Goal: Communication & Community: Ask a question

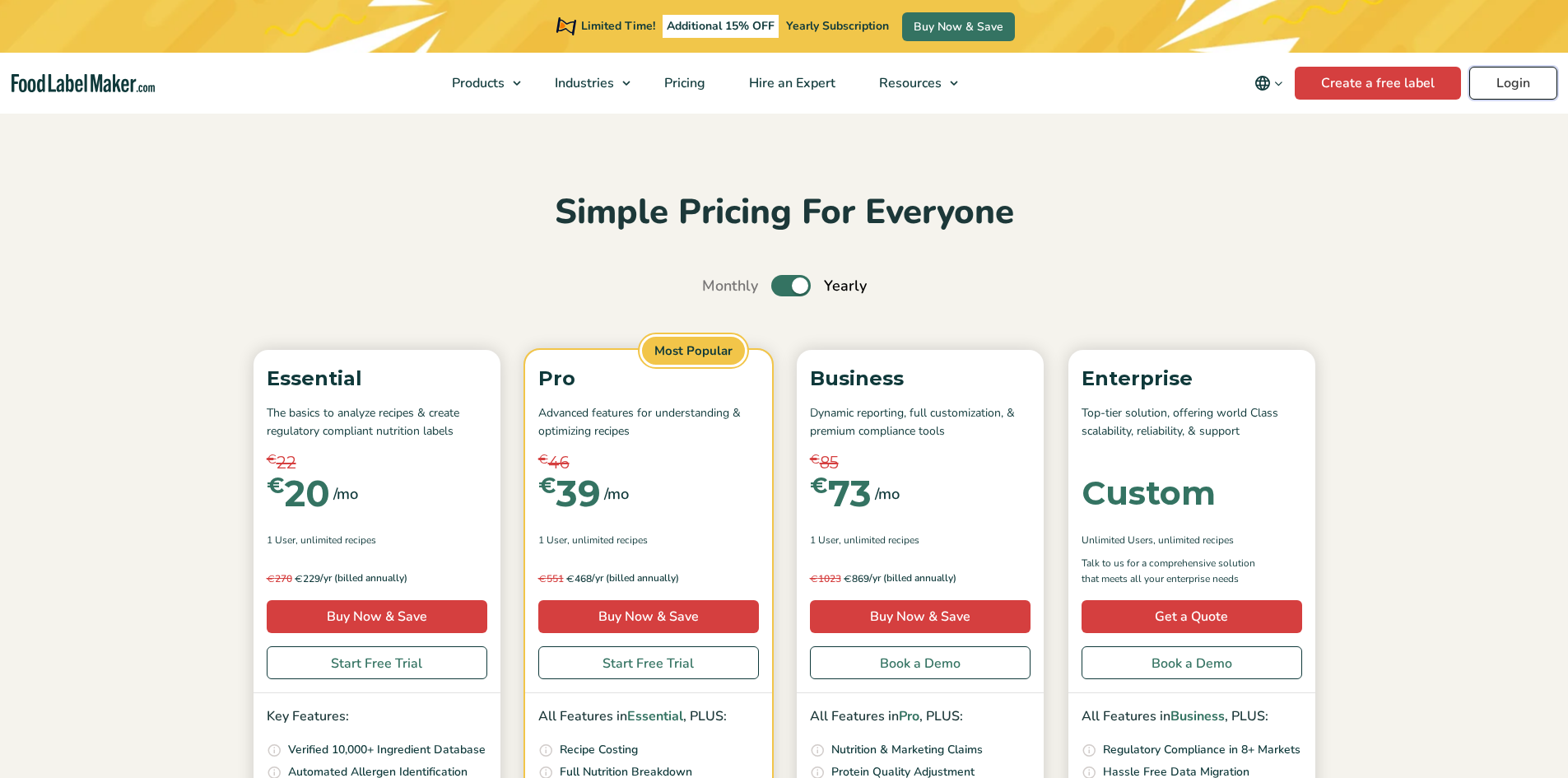
click at [1487, 75] on link "Login" at bounding box center [1513, 83] width 88 height 33
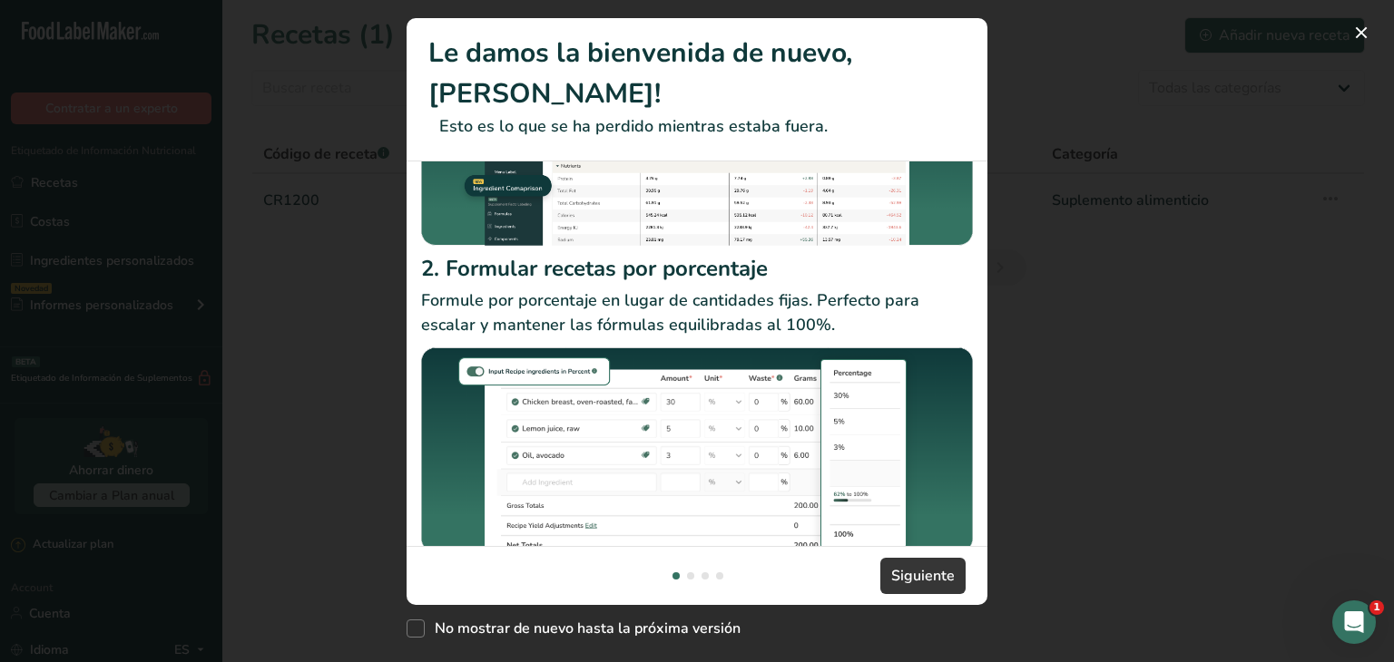
scroll to position [256, 0]
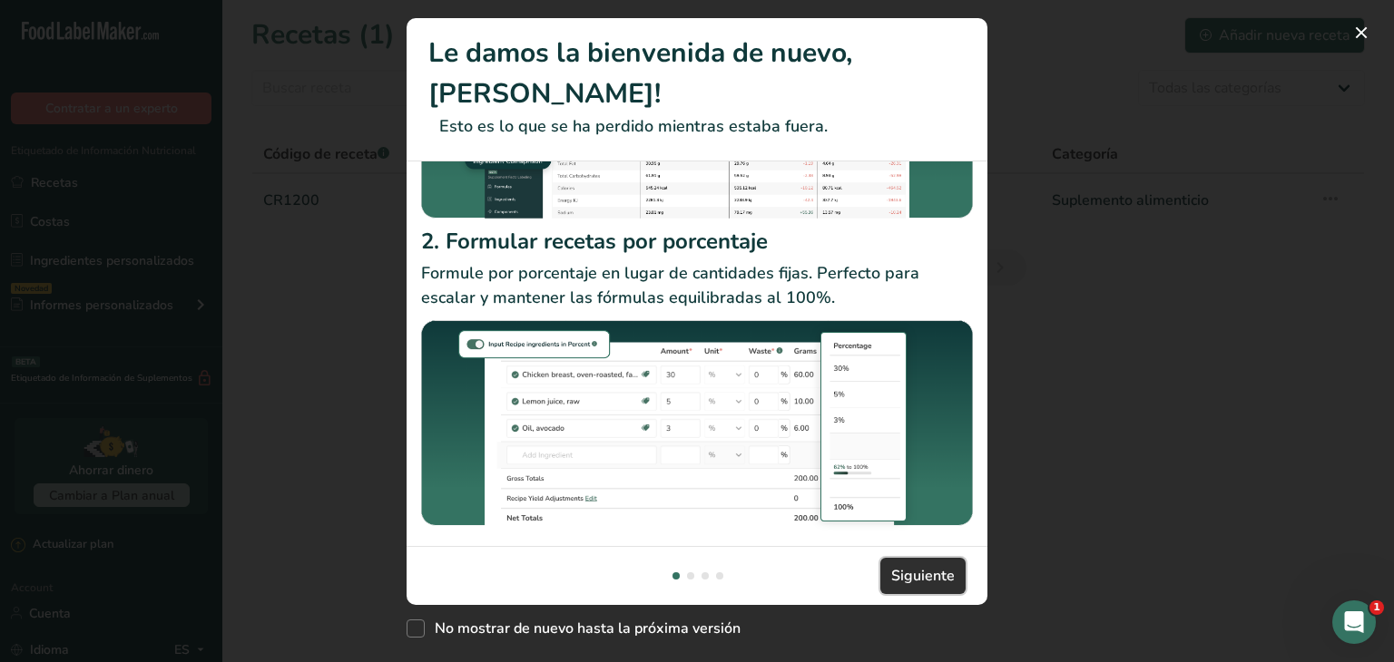
click at [896, 569] on span "Siguiente" at bounding box center [923, 576] width 64 height 22
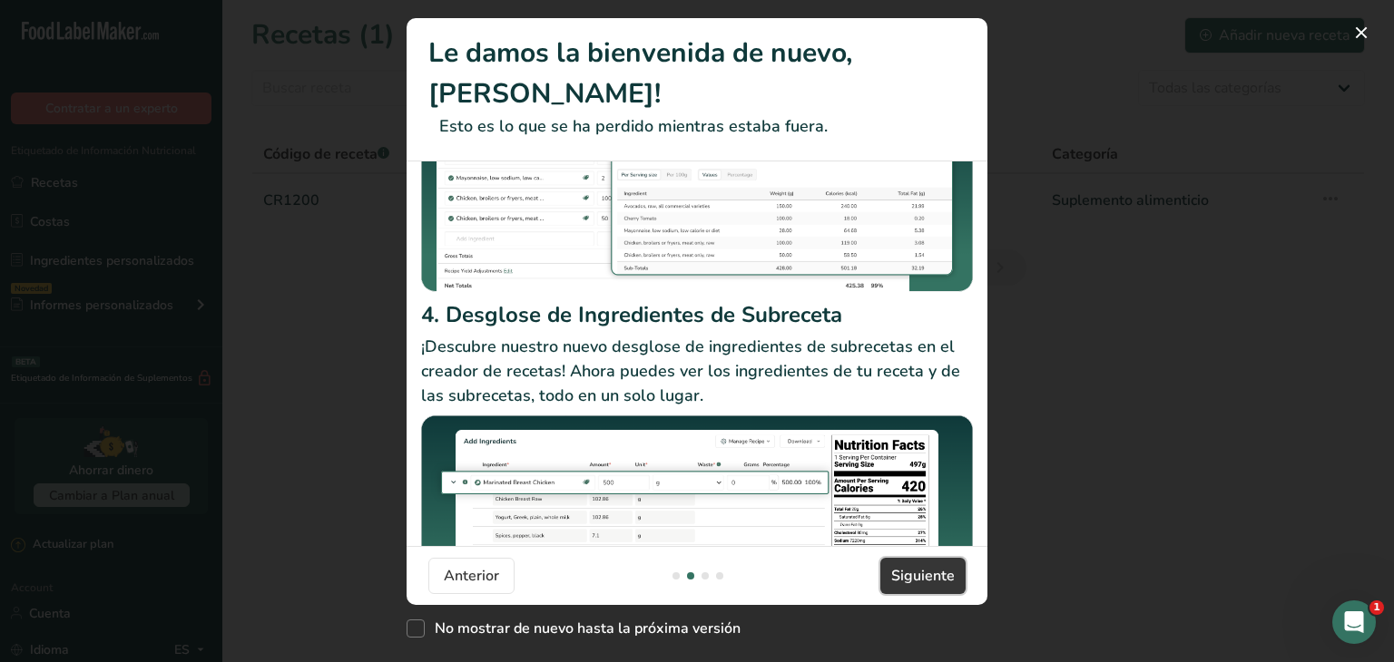
scroll to position [272, 0]
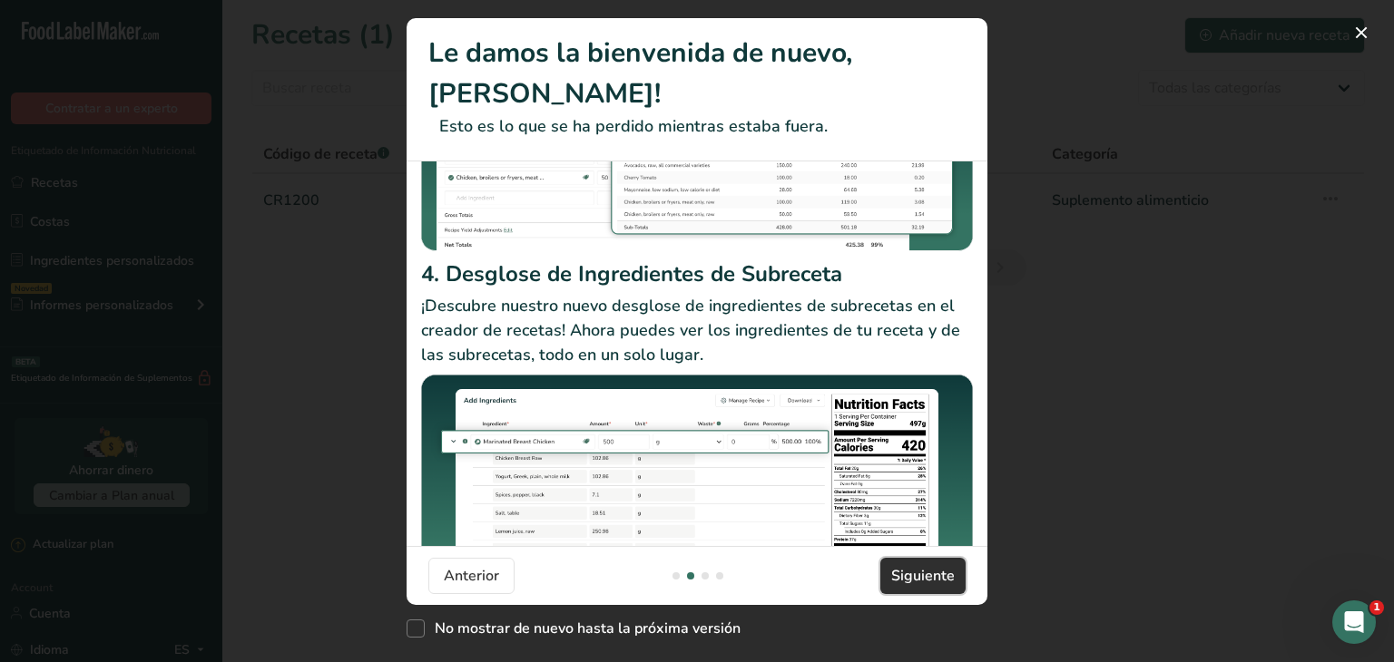
click at [915, 574] on span "Siguiente" at bounding box center [923, 576] width 64 height 22
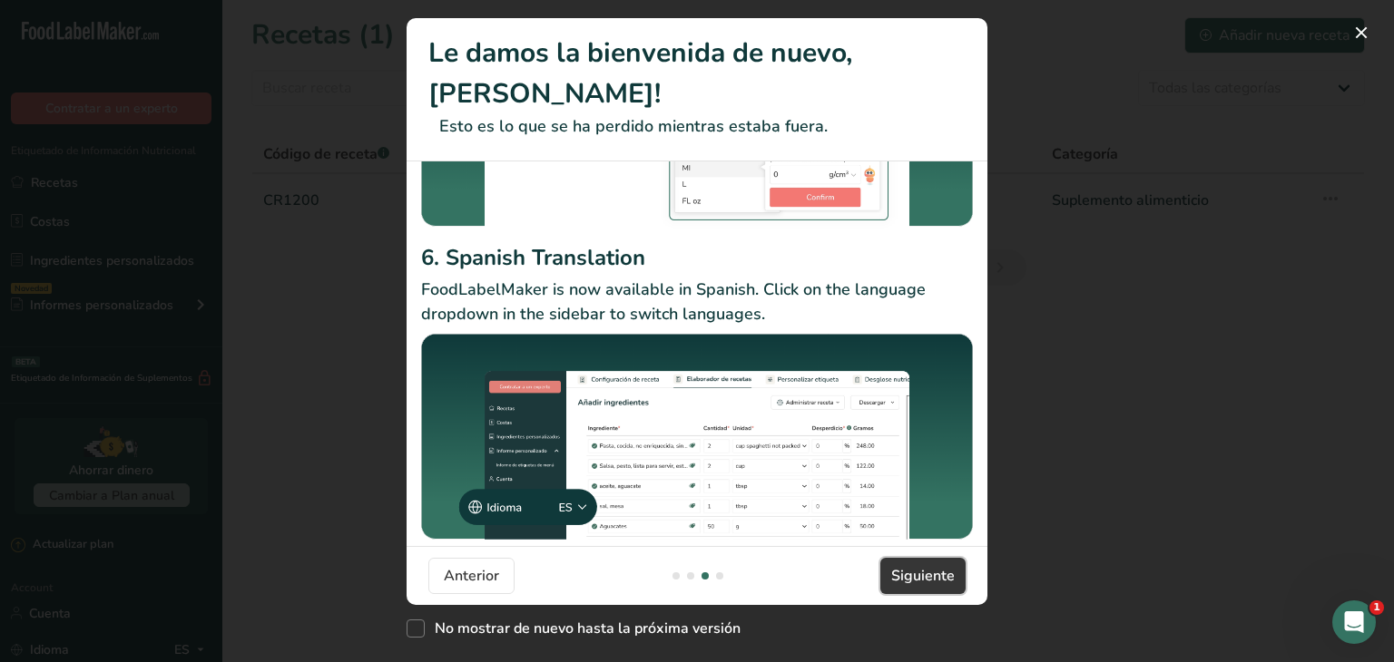
drag, startPoint x: 918, startPoint y: 572, endPoint x: 846, endPoint y: 394, distance: 192.1
click at [846, 396] on section "Le damos la bienvenida de nuevo, Antonio! Esto es lo que se ha perdido mientras…" at bounding box center [696, 311] width 581 height 587
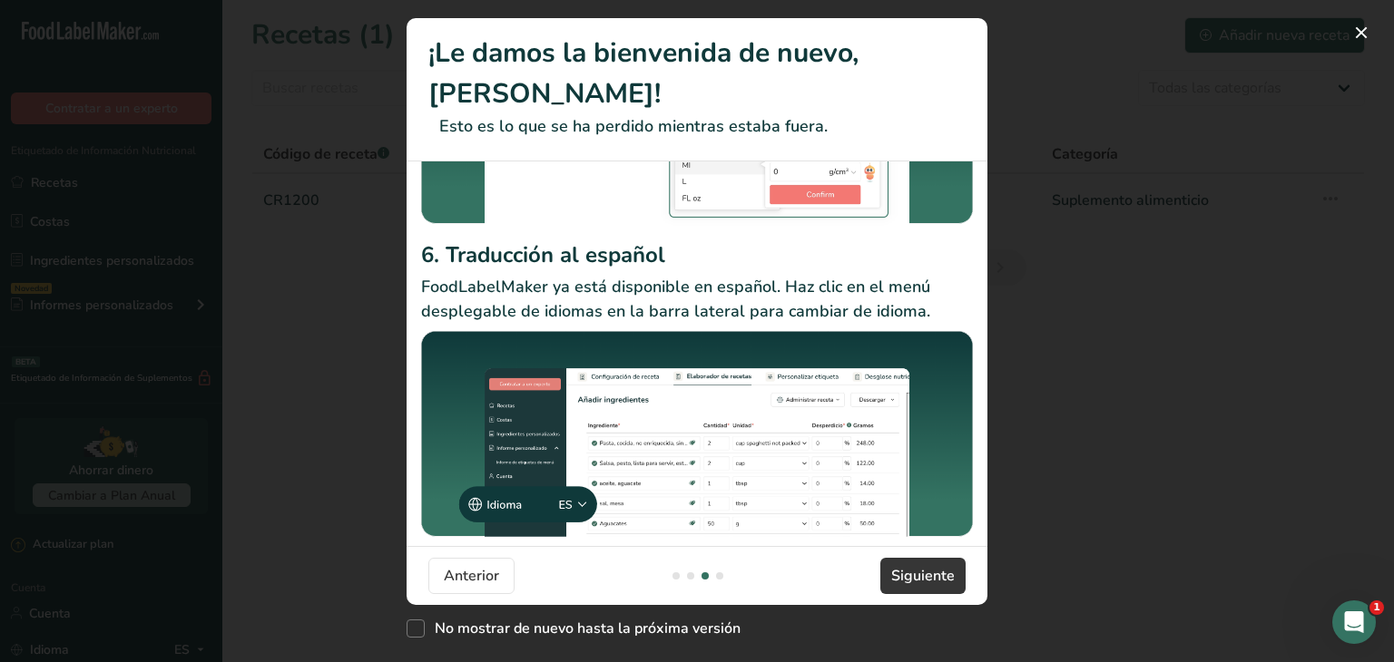
scroll to position [300, 0]
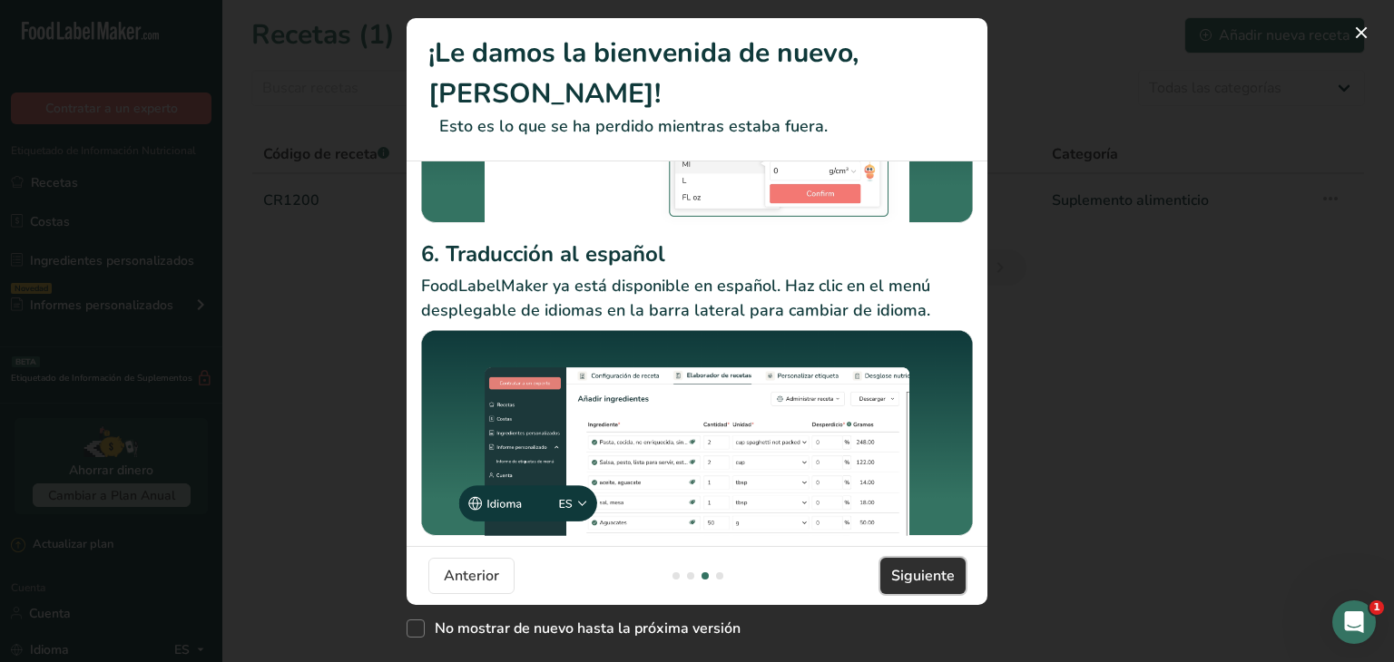
click at [923, 572] on font "Siguiente" at bounding box center [923, 576] width 64 height 20
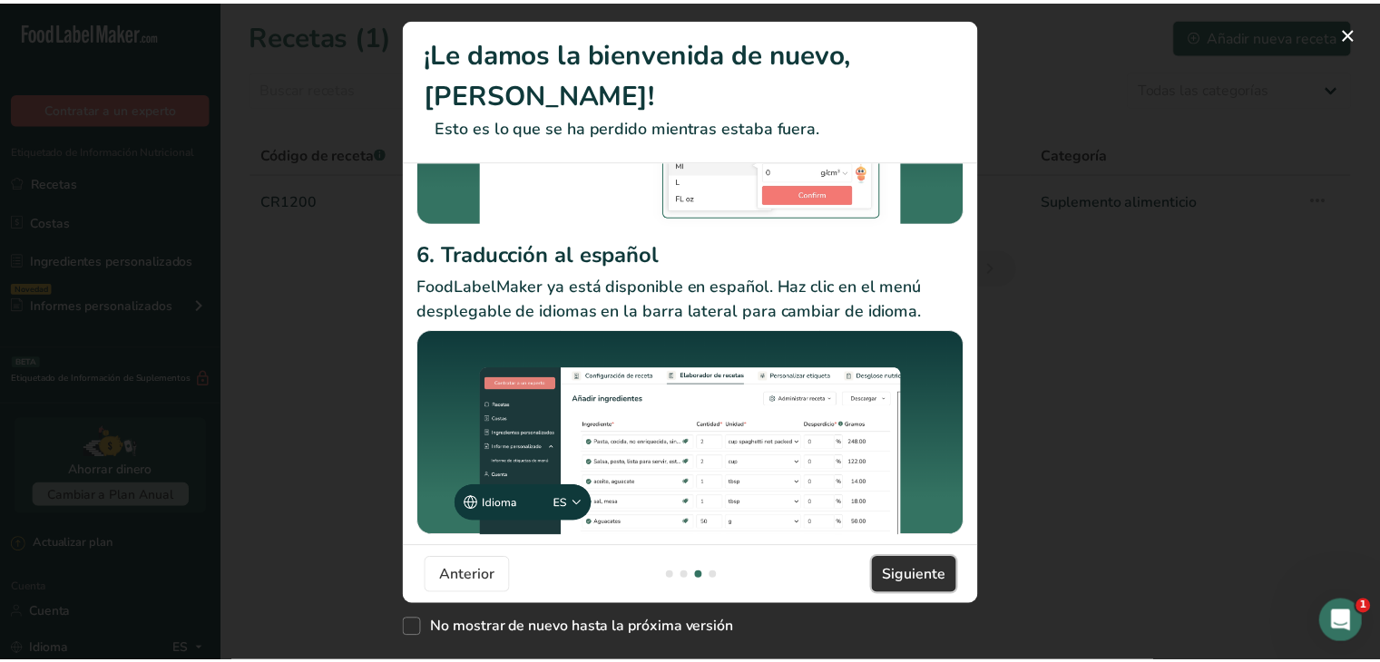
scroll to position [0, 1742]
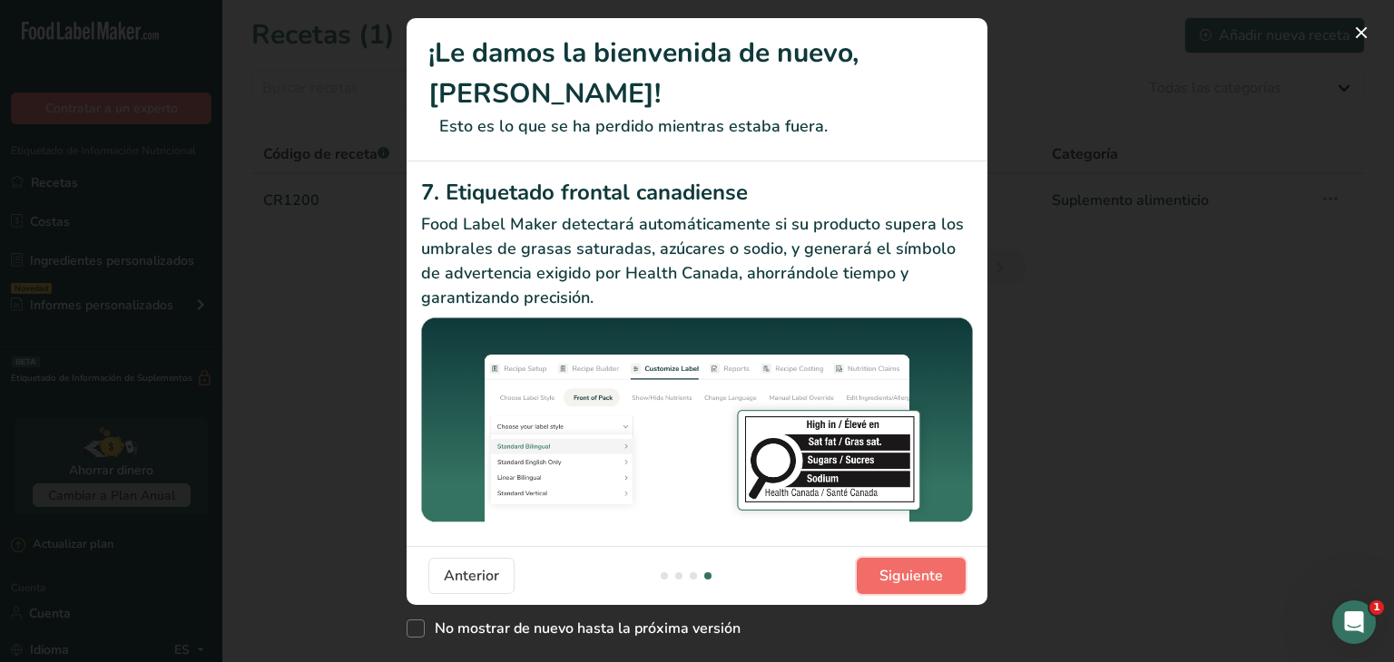
click at [930, 574] on font "Siguiente" at bounding box center [911, 576] width 64 height 20
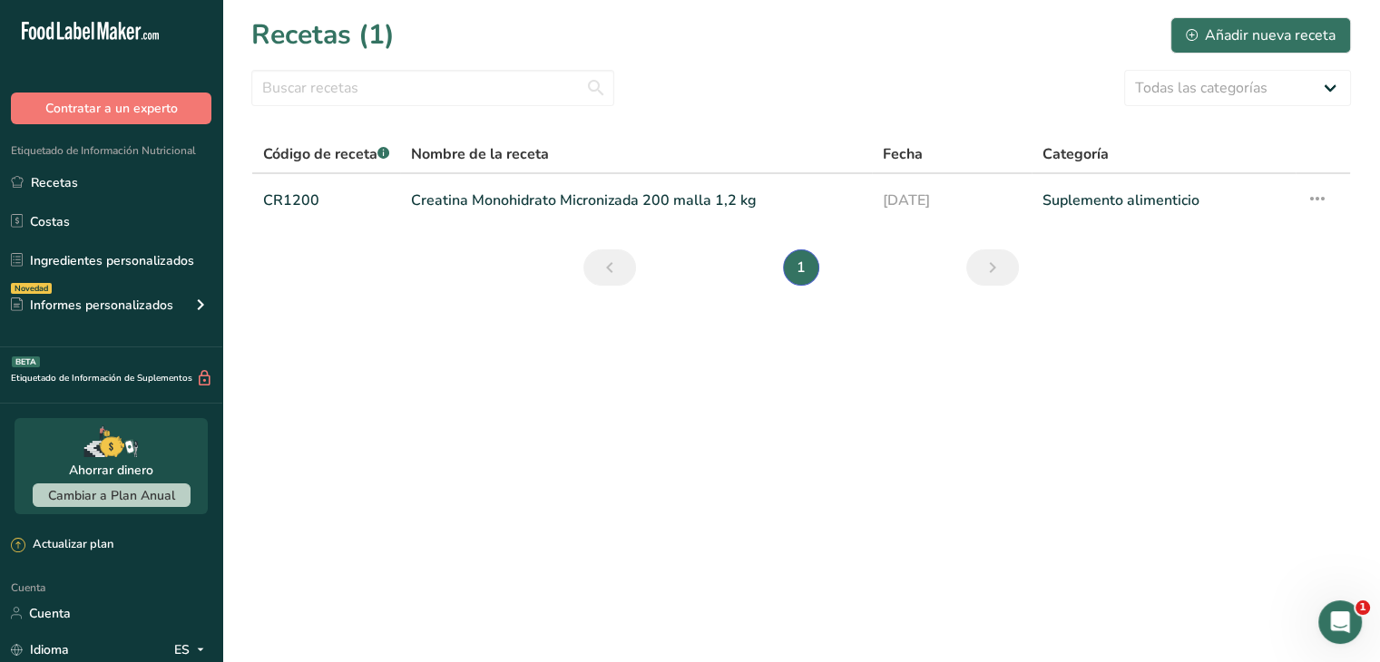
click at [1078, 425] on main "Recetas (1) Añadir nueva receta Todas las categorías Productos de panadería Beb…" at bounding box center [690, 331] width 1380 height 662
click at [1067, 390] on main "Recetas (1) Añadir nueva receta Todas las categorías Productos de panadería Beb…" at bounding box center [690, 331] width 1380 height 662
click at [177, 629] on div "Cuenta Cuenta Idioma ES Inglés Español Sesión cerrada" at bounding box center [111, 639] width 222 height 127
click at [186, 647] on font "ES" at bounding box center [181, 649] width 15 height 17
click at [202, 635] on div "Idioma ES" at bounding box center [111, 650] width 201 height 32
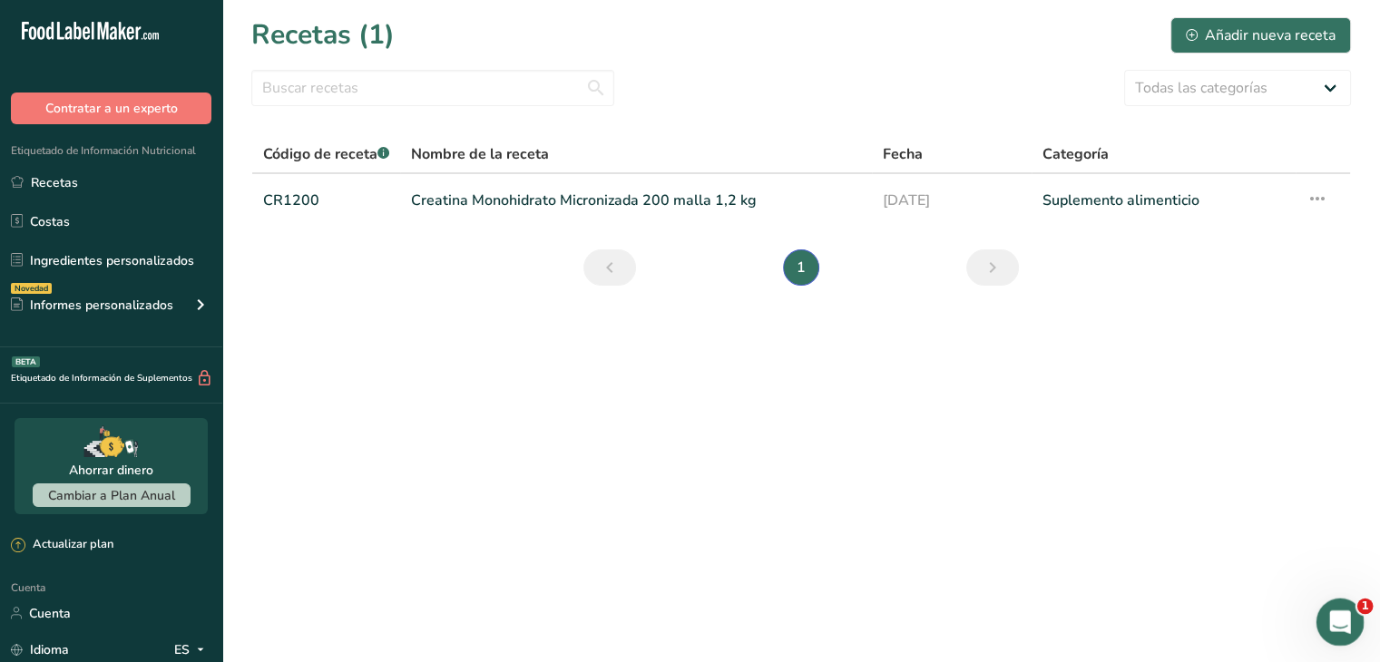
click at [1331, 618] on icon "Abrir Intercom Messenger" at bounding box center [1338, 620] width 30 height 30
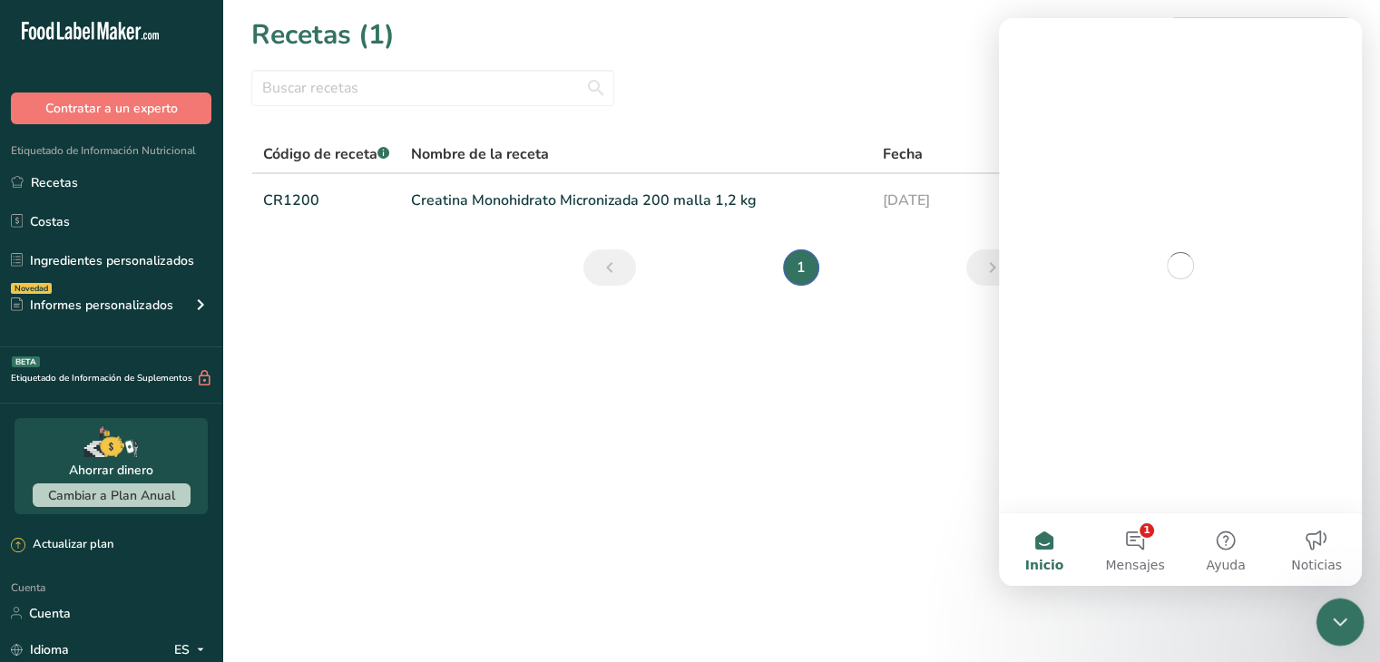
scroll to position [0, 0]
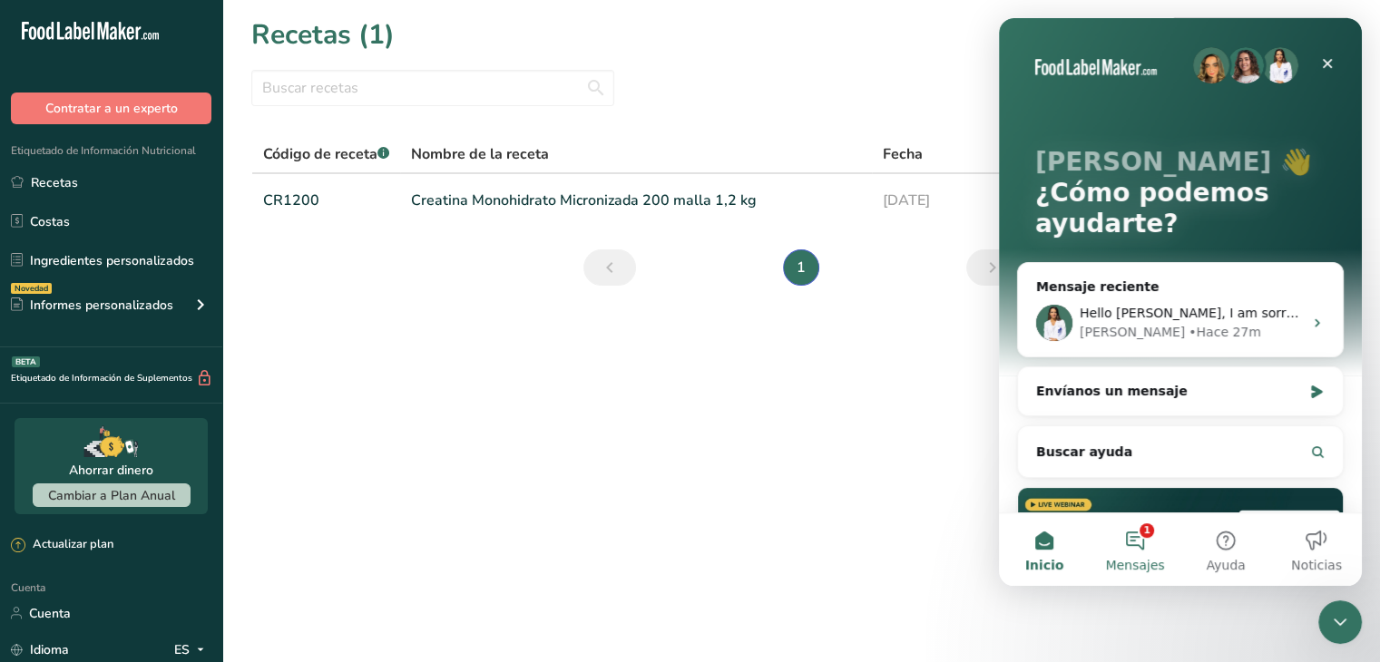
click at [1150, 533] on button "1 Mensajes" at bounding box center [1135, 550] width 91 height 73
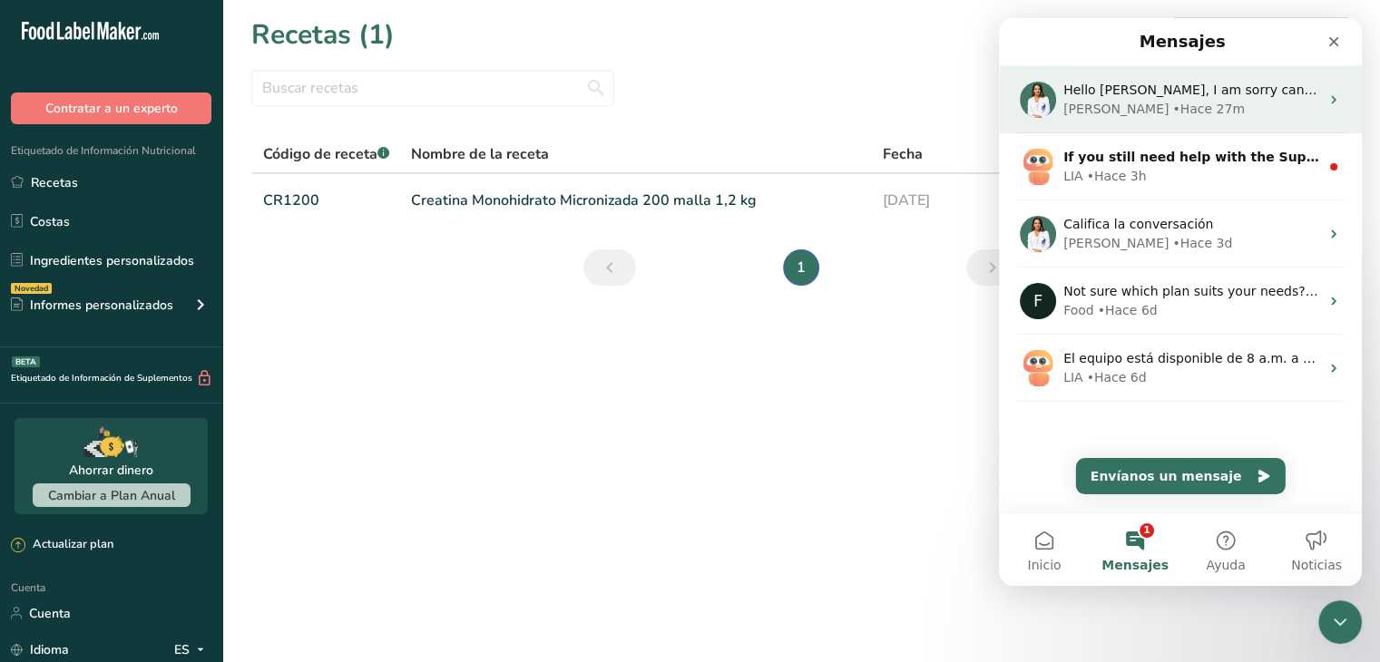
click at [1172, 117] on div "• Hace 27m" at bounding box center [1208, 109] width 73 height 19
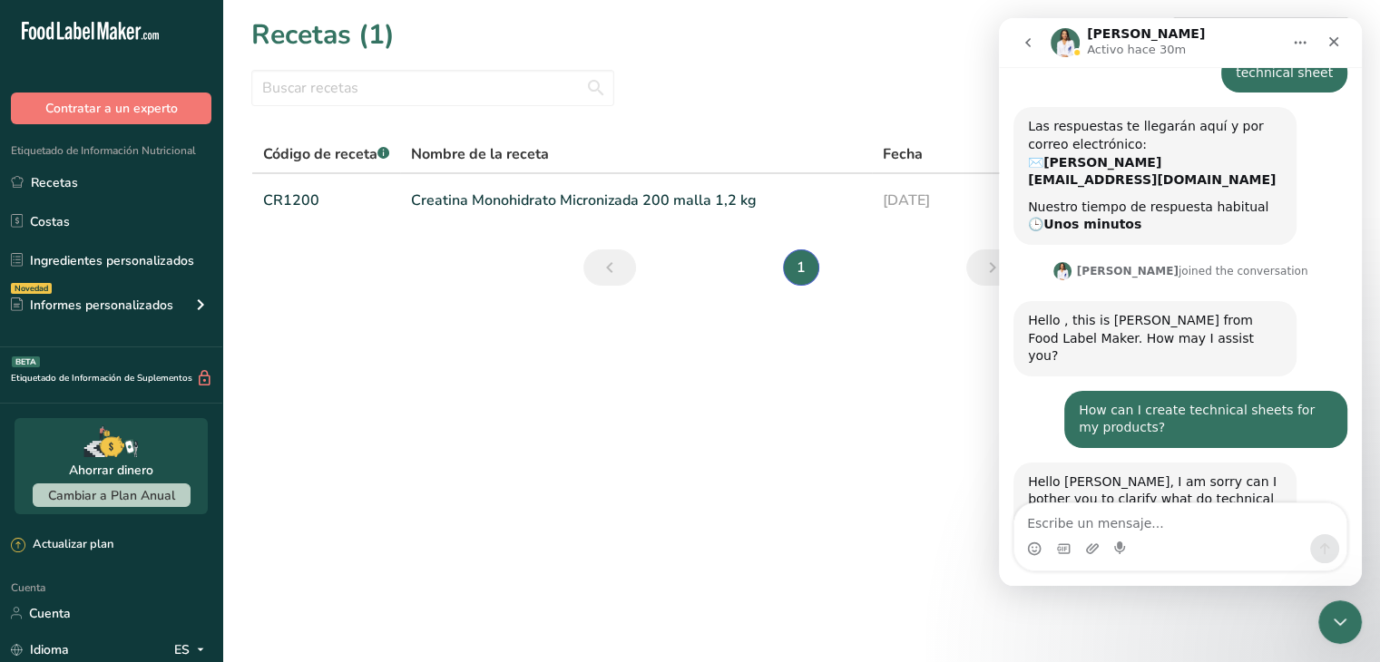
scroll to position [315, 0]
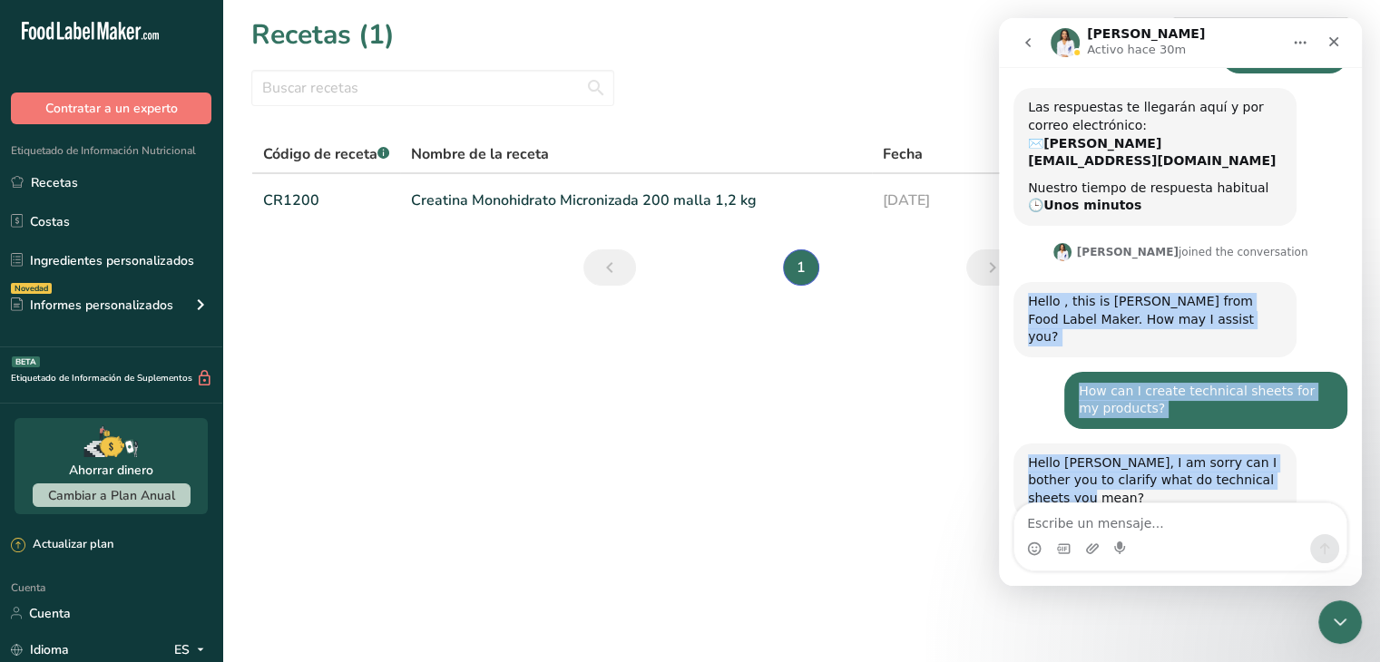
drag, startPoint x: 1231, startPoint y: 440, endPoint x: 1017, endPoint y: 279, distance: 268.2
click at [1017, 279] on div "Hi, ​ How can we help you today? LIA • Hace 1h data sheet Antonio • Hace 1h Tha…" at bounding box center [1180, 166] width 334 height 785
copy div "Hello , this is Rana from Food Label Maker. How may I assist you? Rana • Hace 1…"
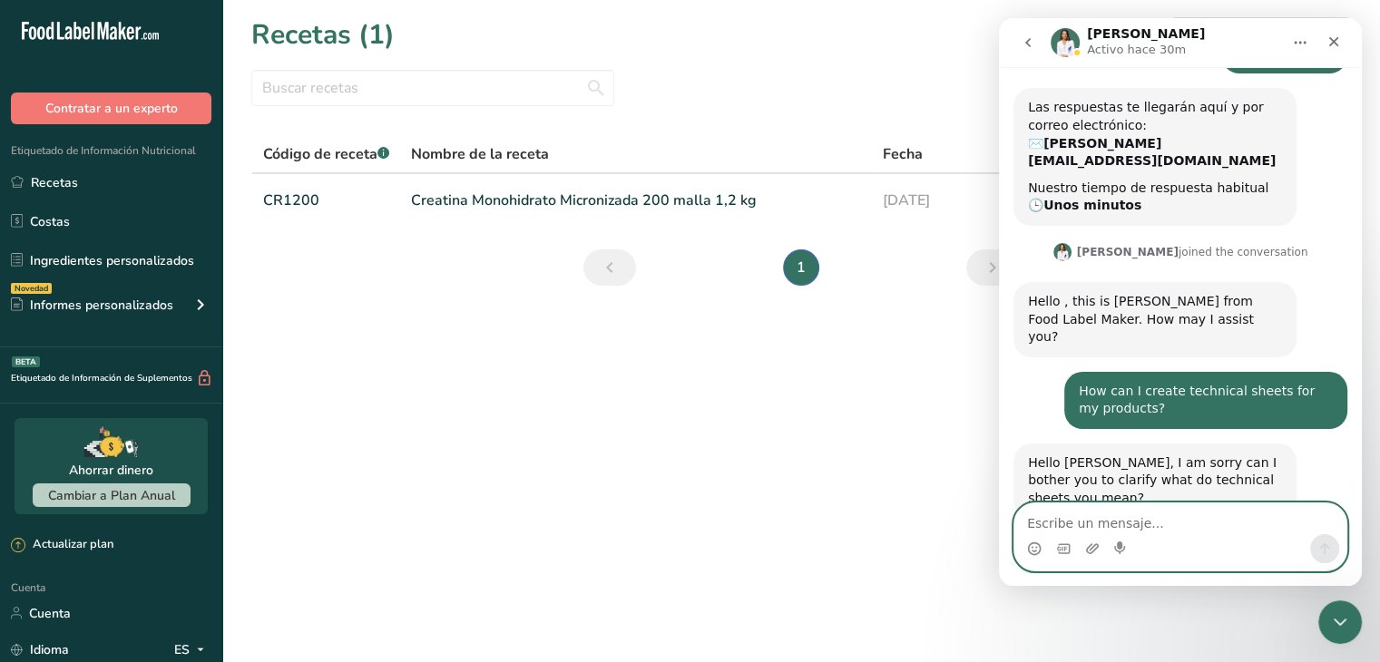
click at [1151, 511] on textarea "Escribe un mensaje..." at bounding box center [1180, 519] width 332 height 31
paste textarea "By “technical sheet” I mean a complete product technical specification document…"
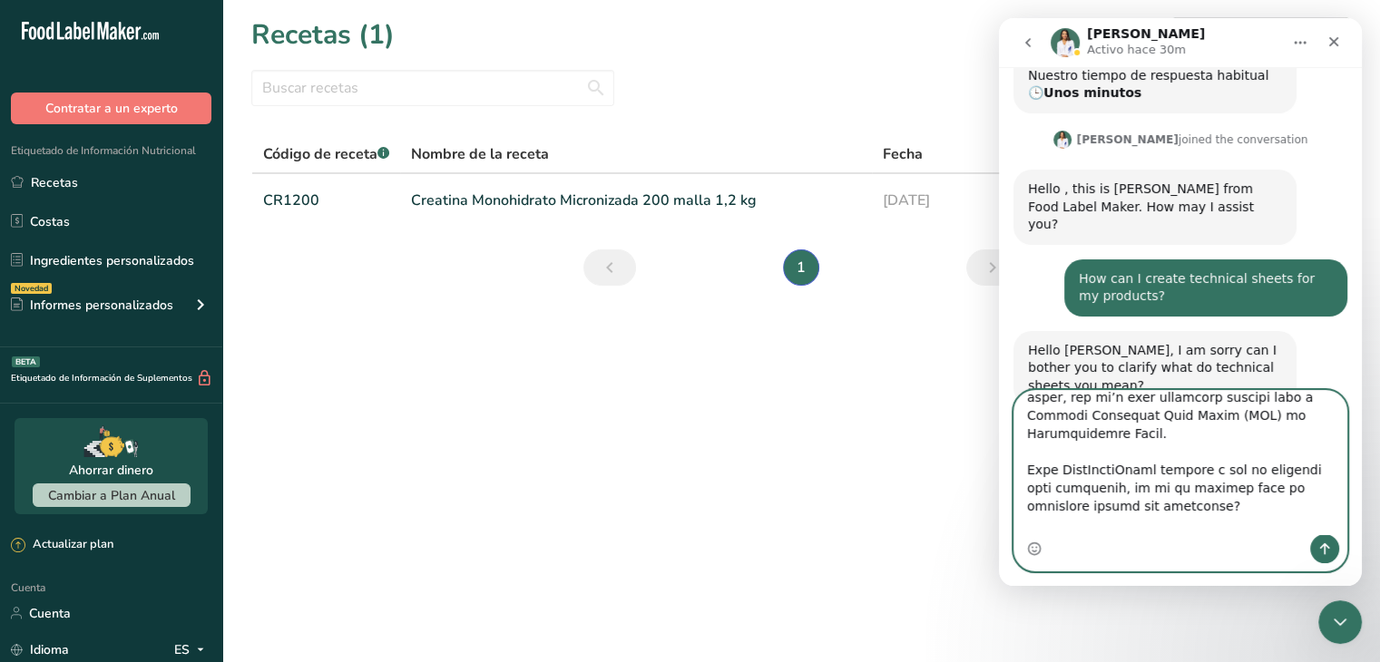
scroll to position [704, 0]
type textarea "By “technical sheet” I mean a complete product technical specification document…"
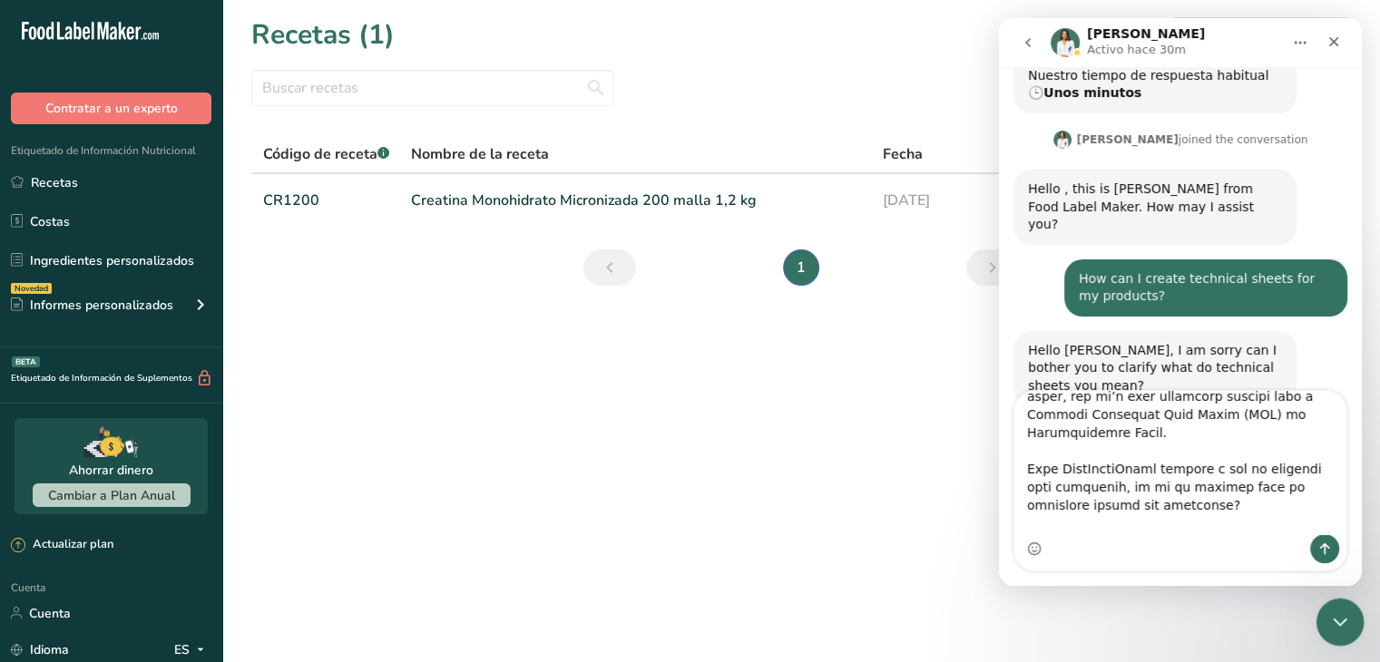
click at [1338, 605] on div "Cerrar Intercom Messenger" at bounding box center [1338, 620] width 44 height 44
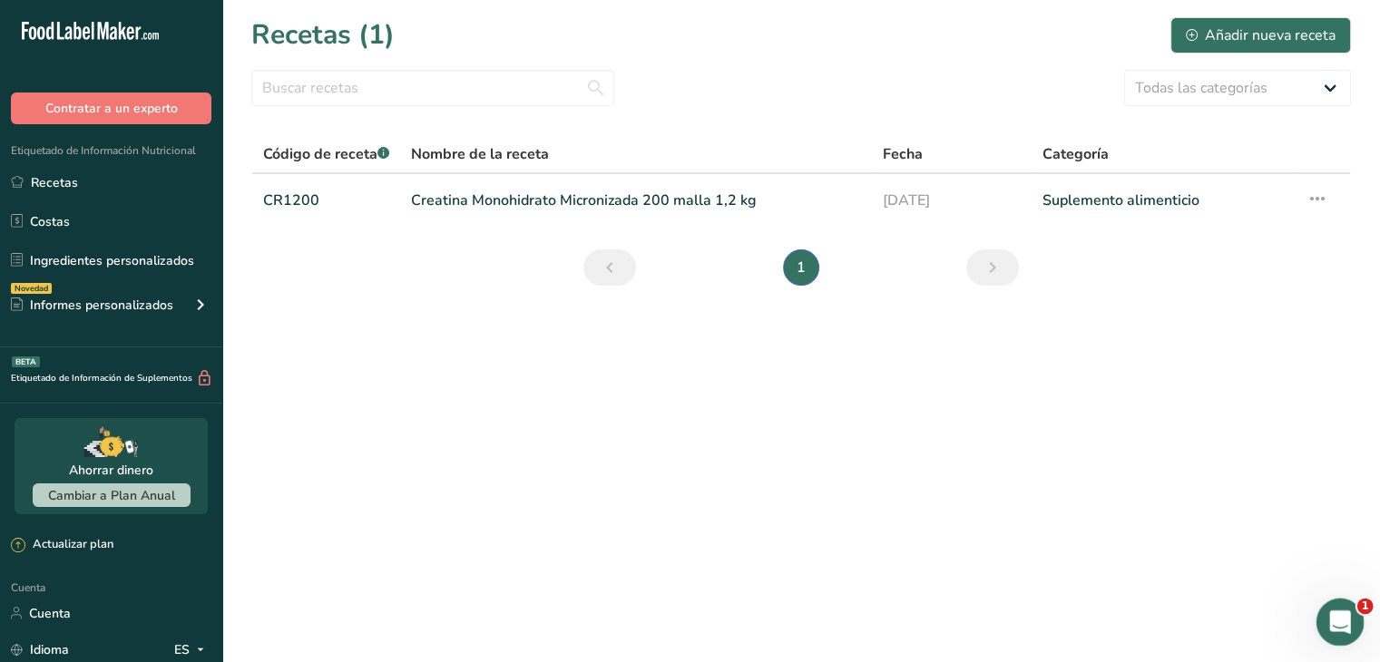
scroll to position [426, 0]
click at [1338, 606] on icon "Abrir Intercom Messenger" at bounding box center [1338, 620] width 30 height 30
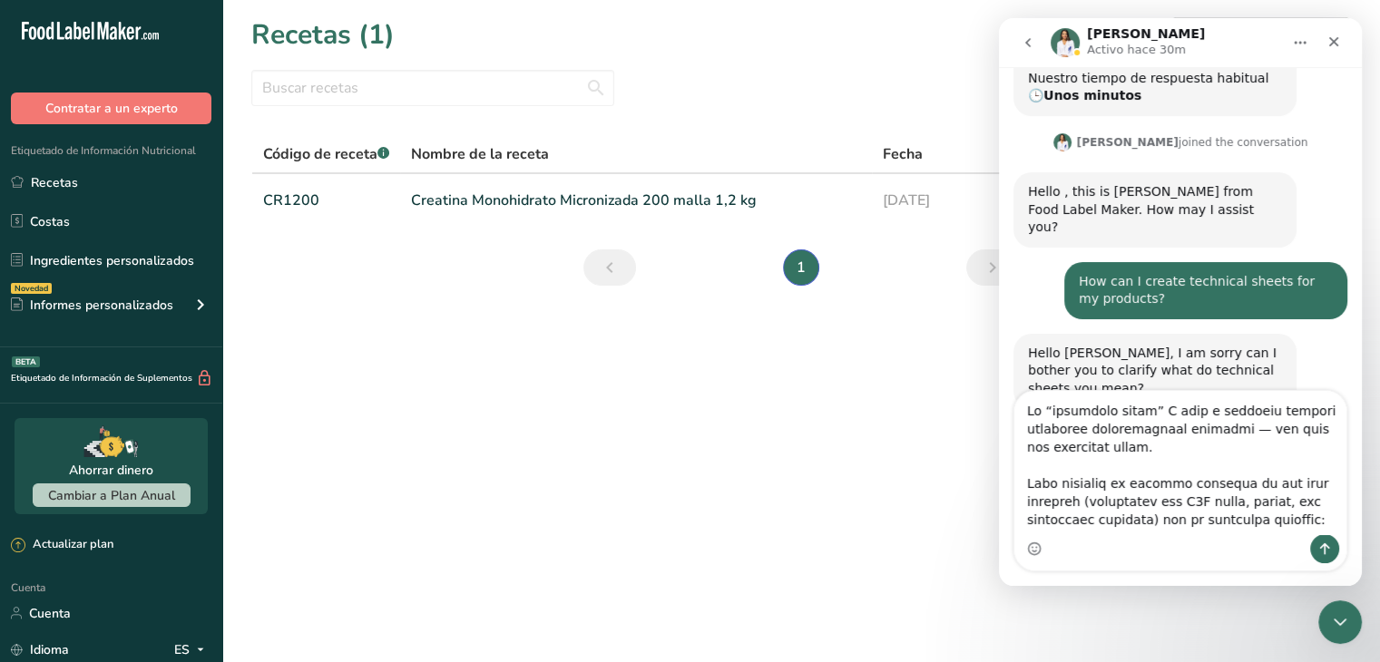
scroll to position [427, 0]
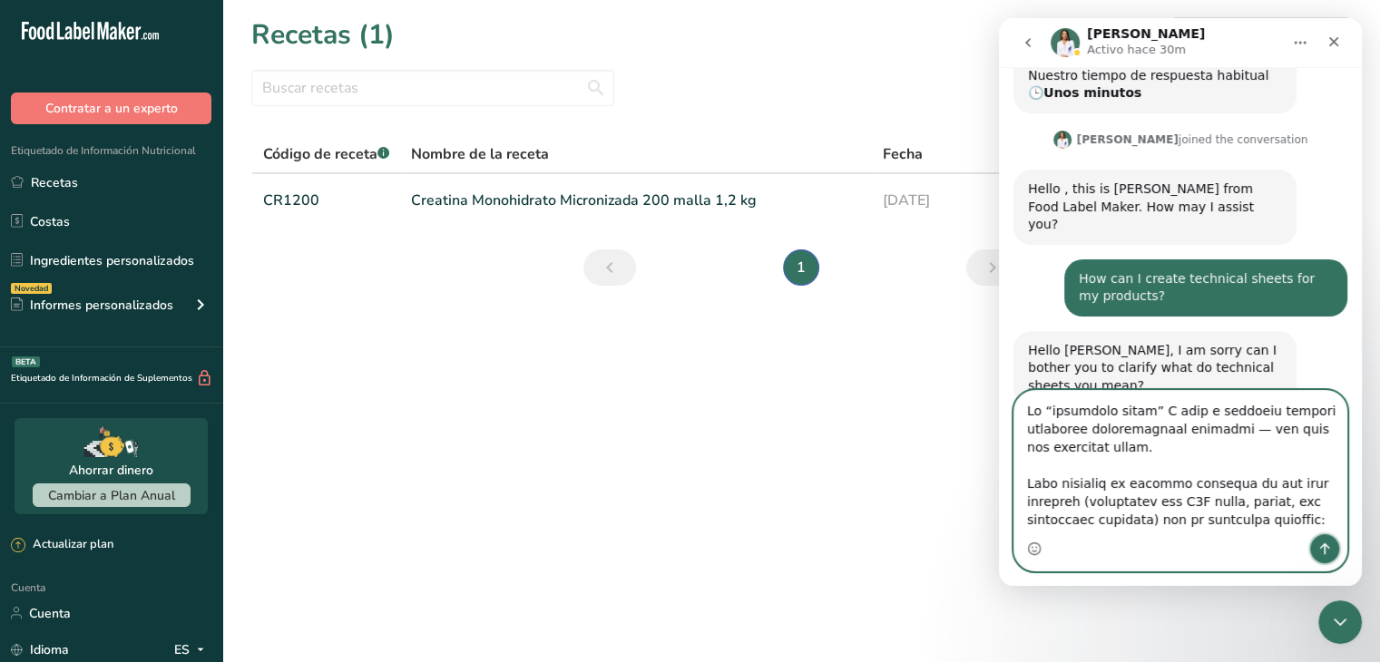
click at [1333, 543] on button "Enviar un mensaje…" at bounding box center [1324, 548] width 29 height 29
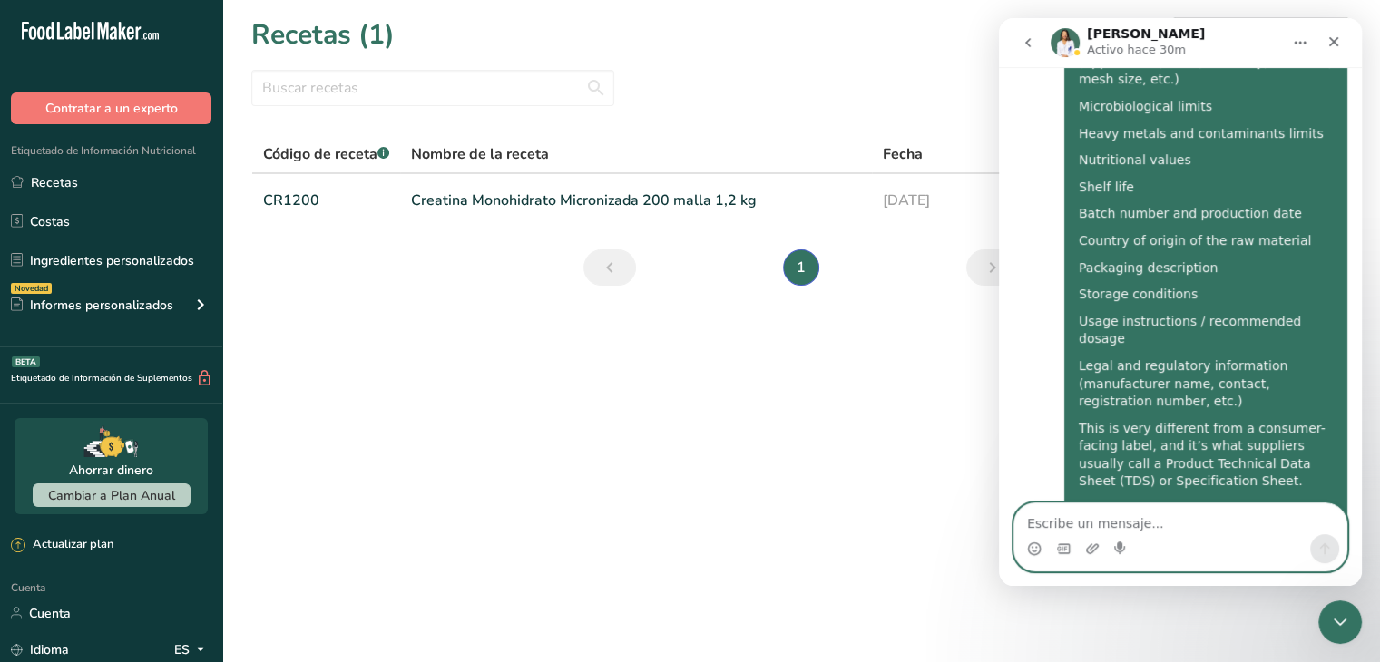
scroll to position [1074, 0]
click at [882, 430] on main "Recetas (1) Añadir nueva receta Todas las categorías Productos de panadería Beb…" at bounding box center [690, 331] width 1380 height 662
click at [798, 306] on section "Recetas (1) Añadir nueva receta Todas las categorías Productos de panadería Beb…" at bounding box center [801, 157] width 1158 height 315
